Goal: Find contact information: Obtain details needed to contact an individual or organization

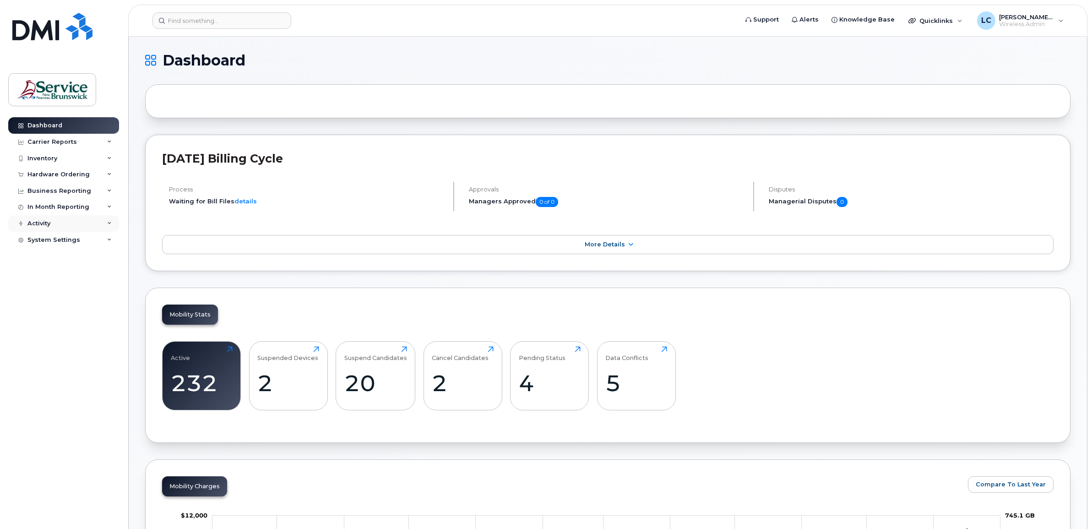
click at [54, 227] on div "Activity" at bounding box center [63, 223] width 111 height 16
click at [43, 158] on div "Inventory" at bounding box center [42, 158] width 30 height 7
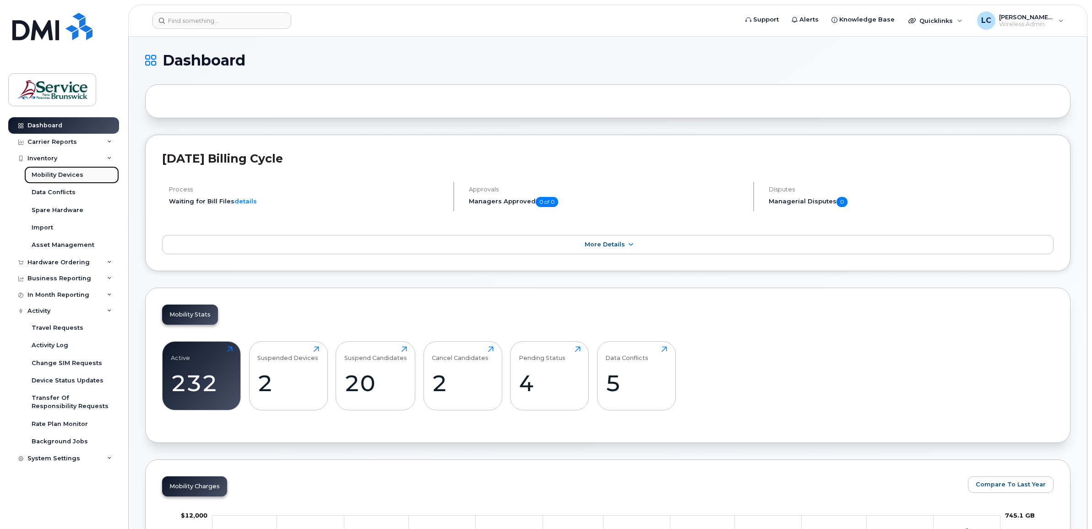
click at [48, 173] on div "Mobility Devices" at bounding box center [58, 175] width 52 height 8
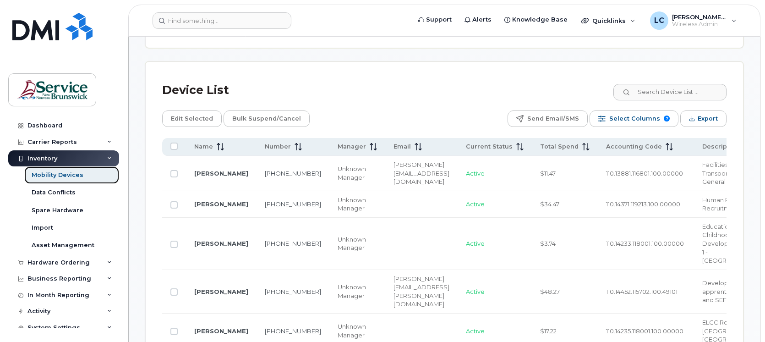
scroll to position [343, 0]
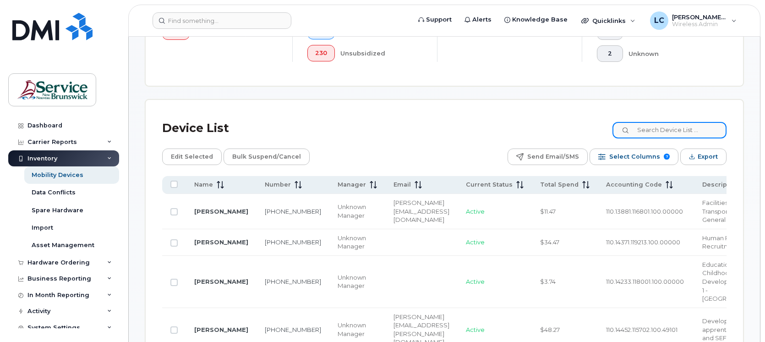
drag, startPoint x: 664, startPoint y: 131, endPoint x: 671, endPoint y: 130, distance: 6.9
click at [664, 130] on input at bounding box center [669, 130] width 114 height 16
type input "[PERSON_NAME]"
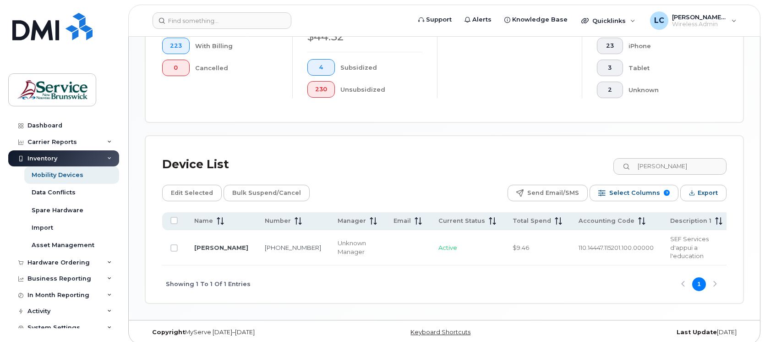
click at [211, 243] on td "[PERSON_NAME]" at bounding box center [221, 247] width 71 height 35
click at [266, 244] on link "[PHONE_NUMBER]" at bounding box center [293, 247] width 56 height 7
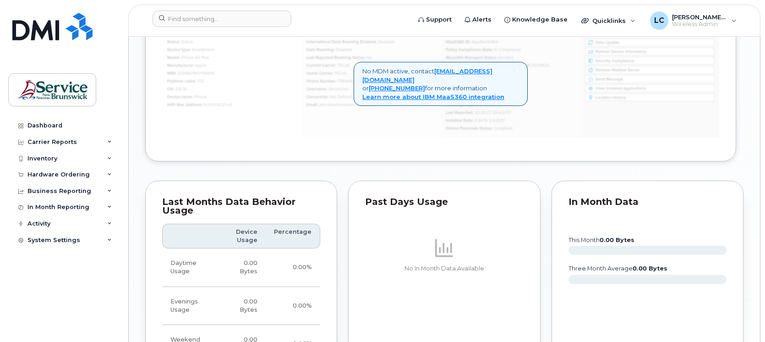
scroll to position [572, 0]
